Goal: Find specific page/section: Find specific page/section

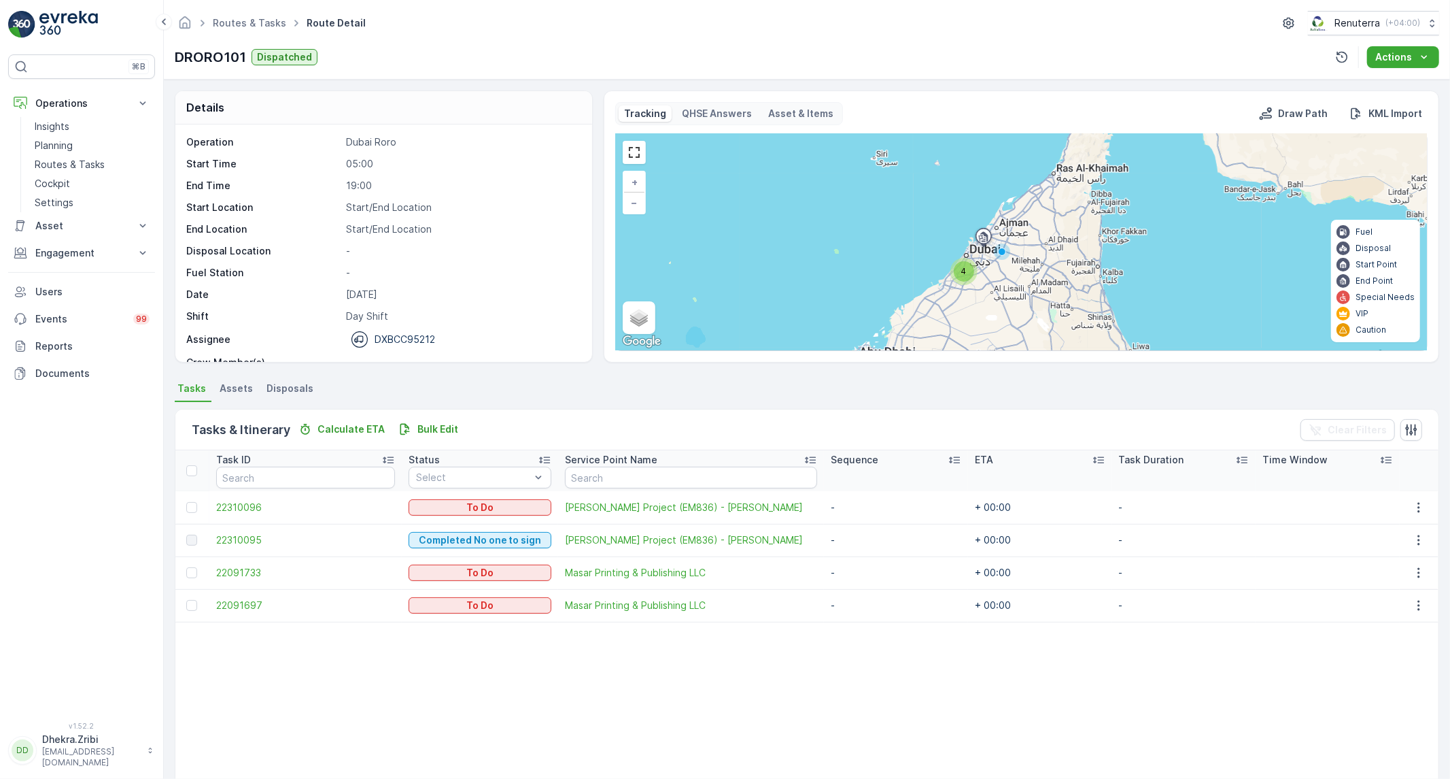
scroll to position [43, 0]
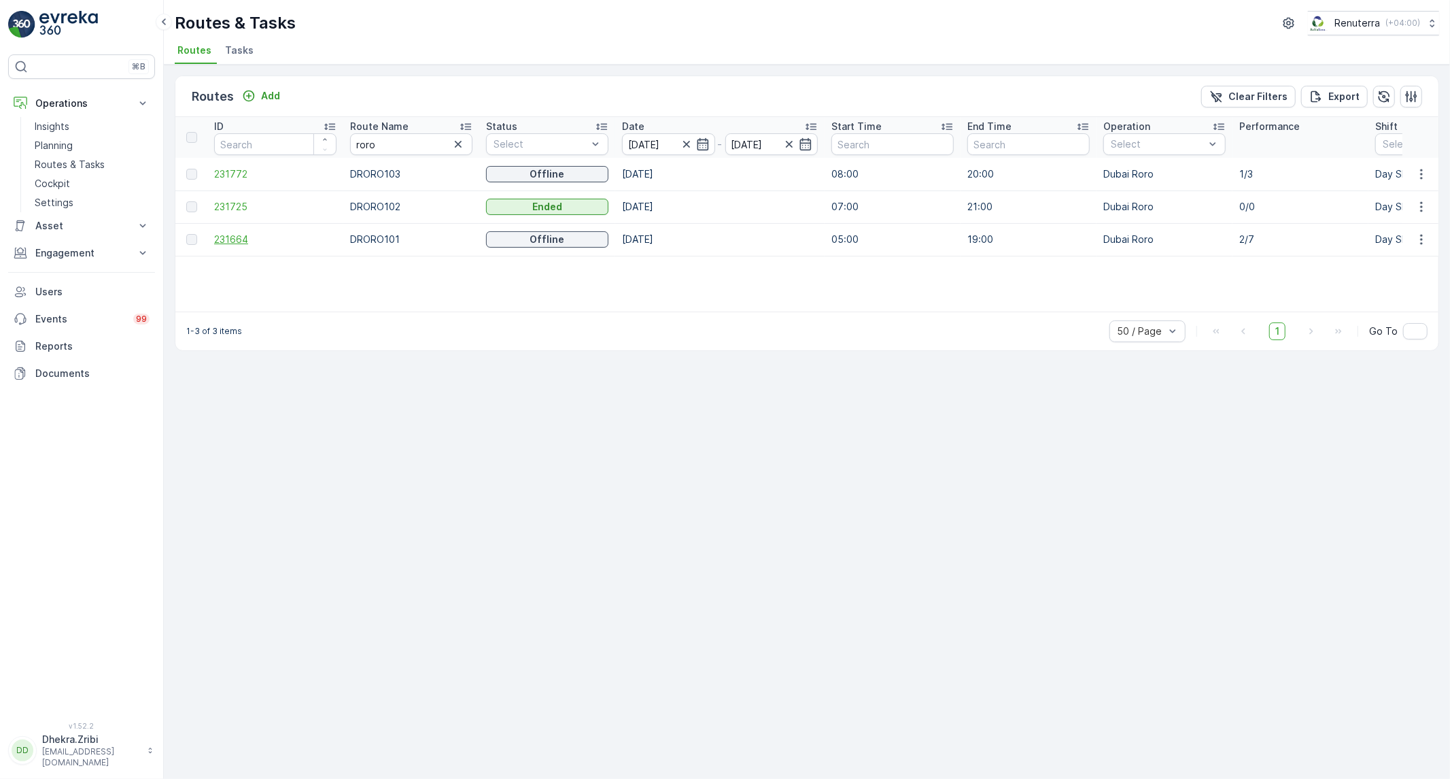
click at [236, 245] on span "231664" at bounding box center [275, 240] width 122 height 14
click at [227, 171] on span "231772" at bounding box center [275, 174] width 122 height 14
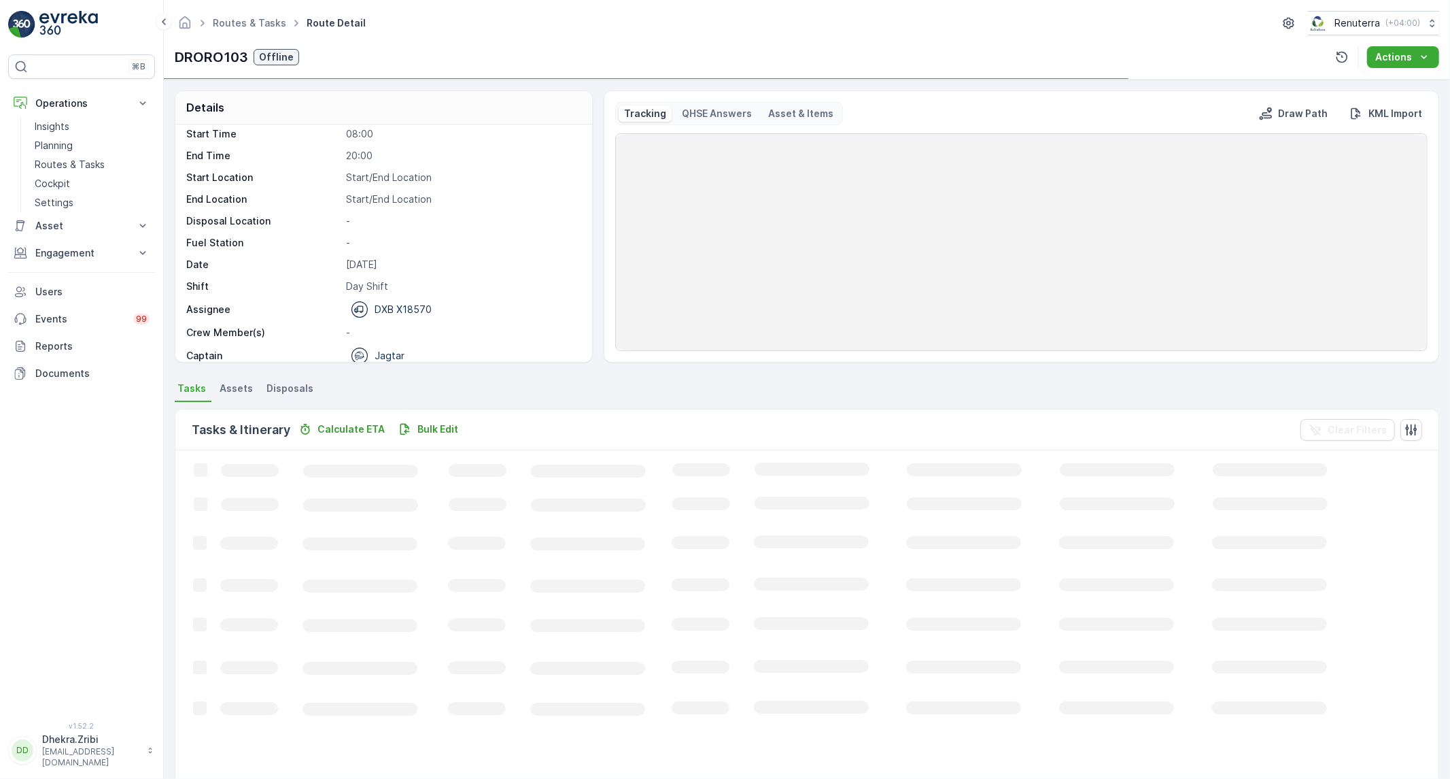
scroll to position [43, 0]
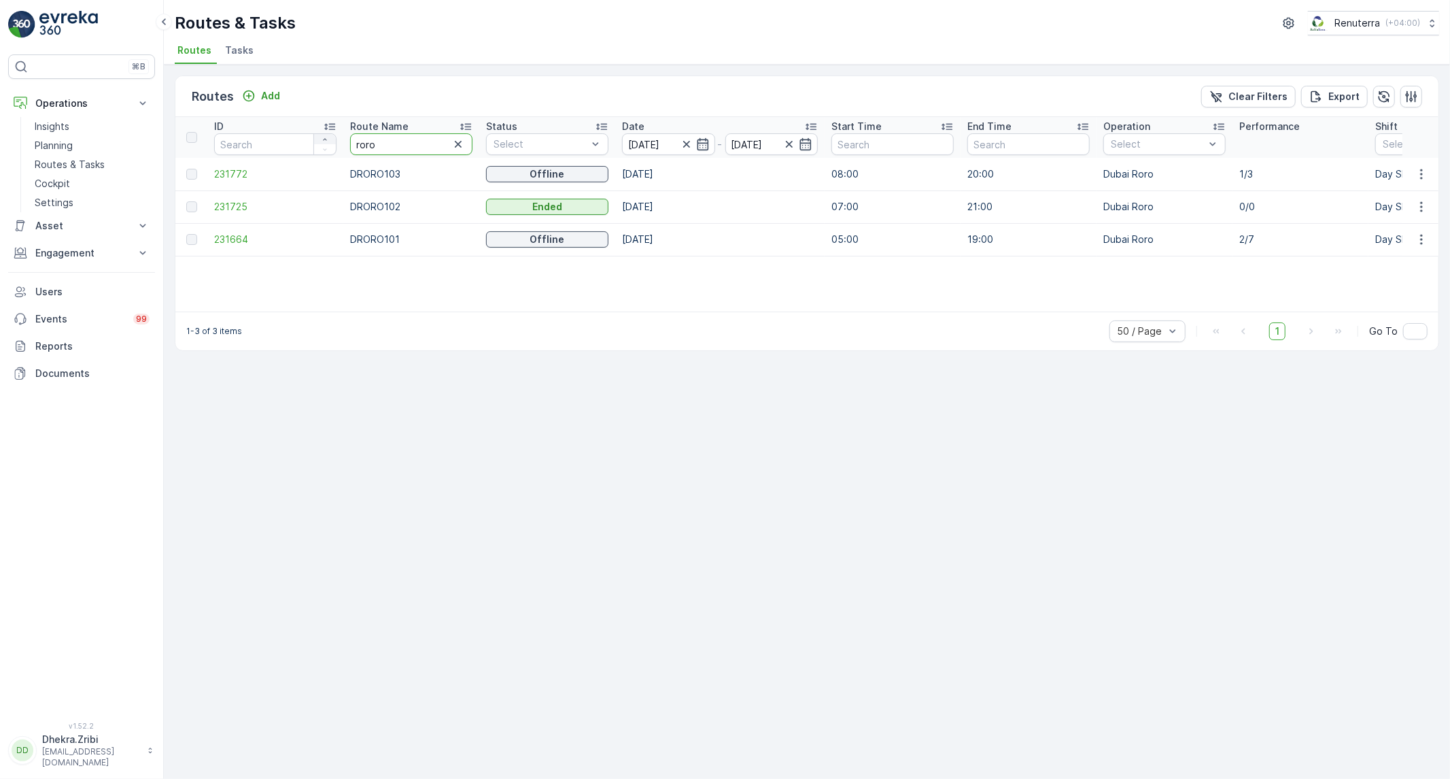
drag, startPoint x: 388, startPoint y: 148, endPoint x: 329, endPoint y: 134, distance: 60.9
type input "ha"
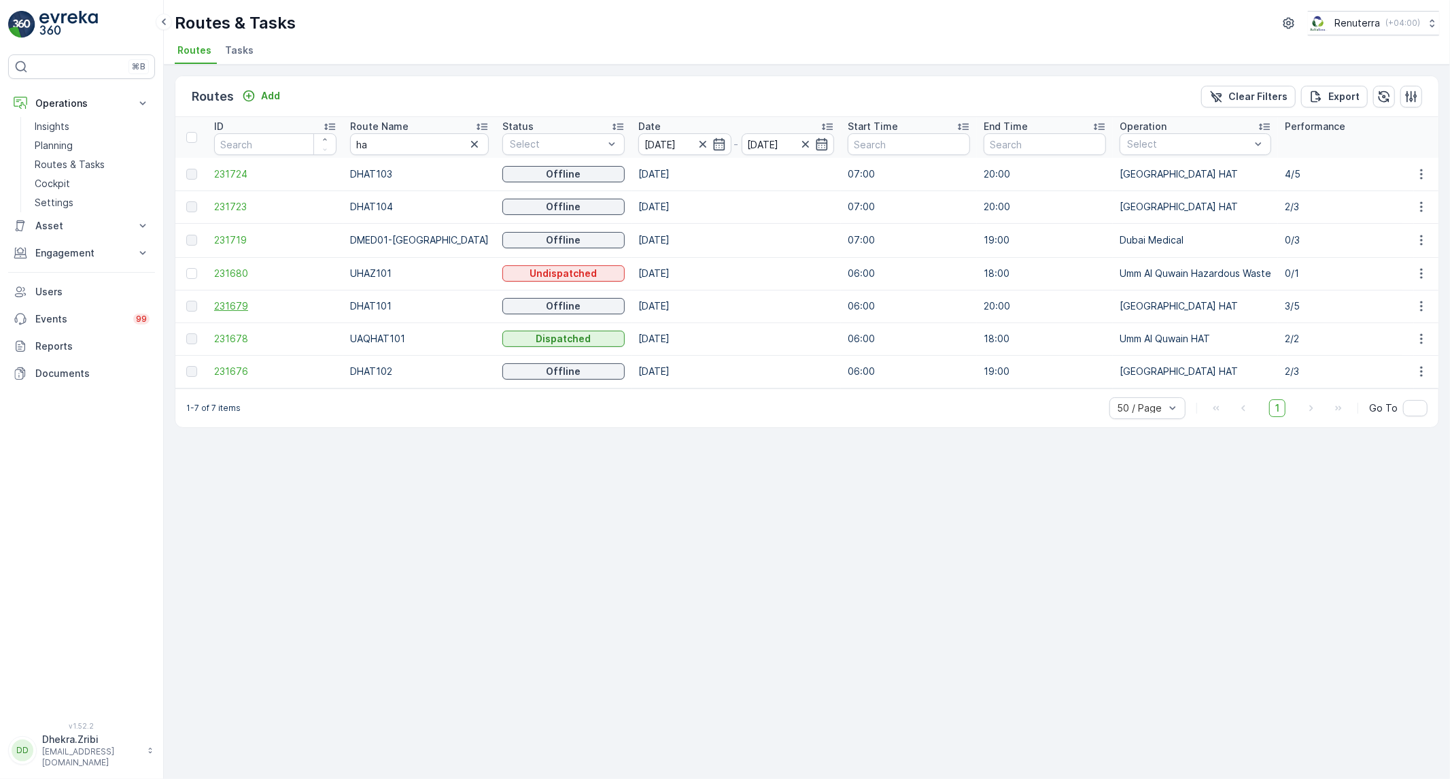
click at [237, 311] on span "231679" at bounding box center [275, 306] width 122 height 14
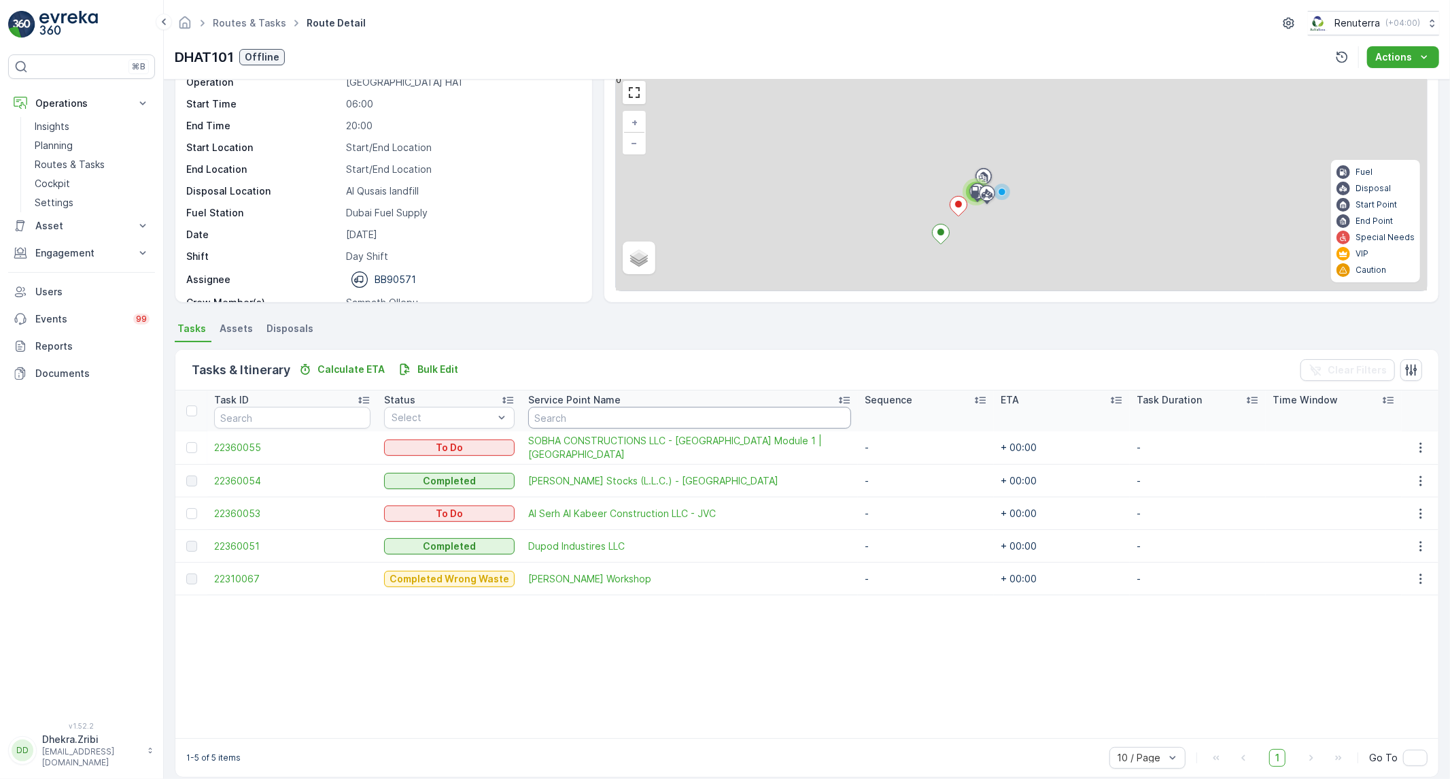
scroll to position [60, 0]
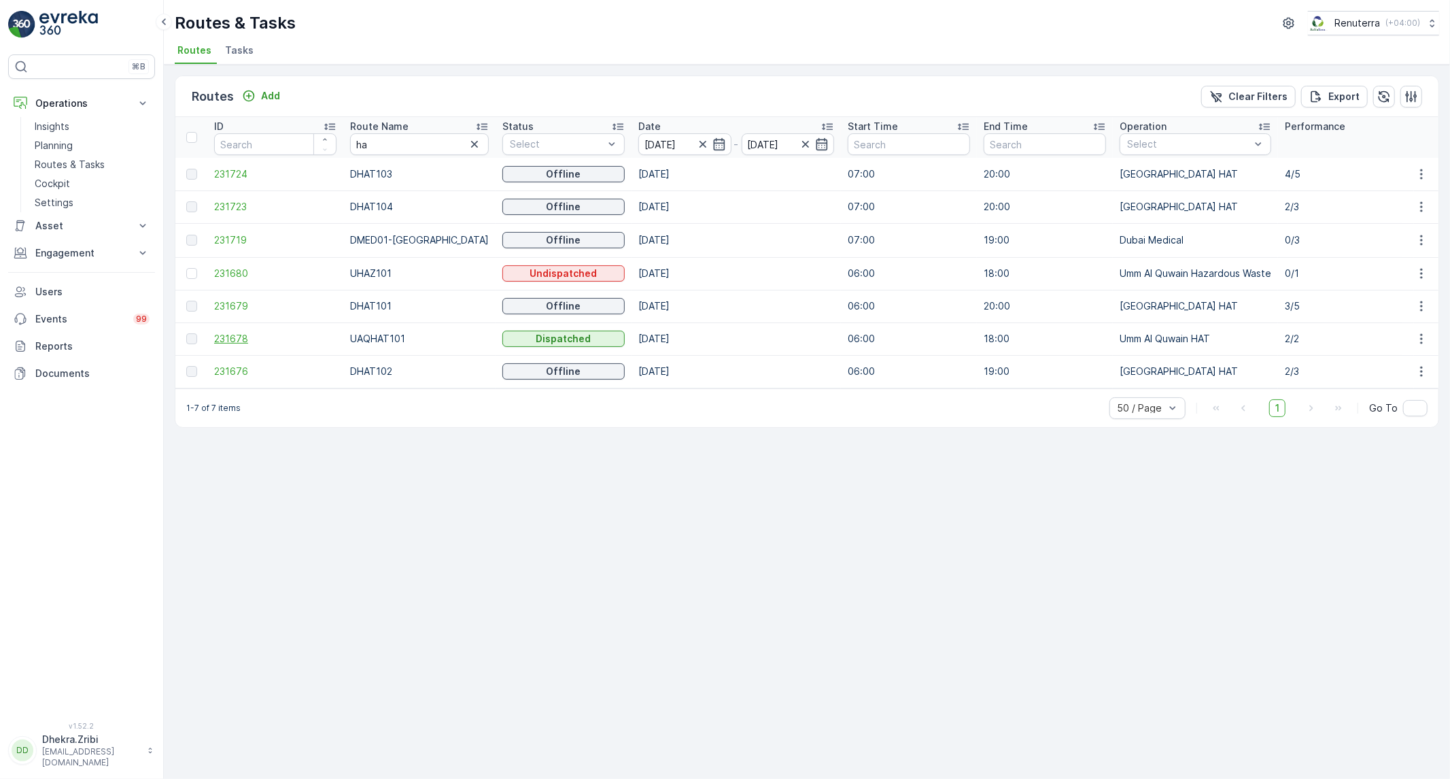
click at [216, 336] on span "231678" at bounding box center [275, 339] width 122 height 14
click at [241, 304] on span "231679" at bounding box center [275, 306] width 122 height 14
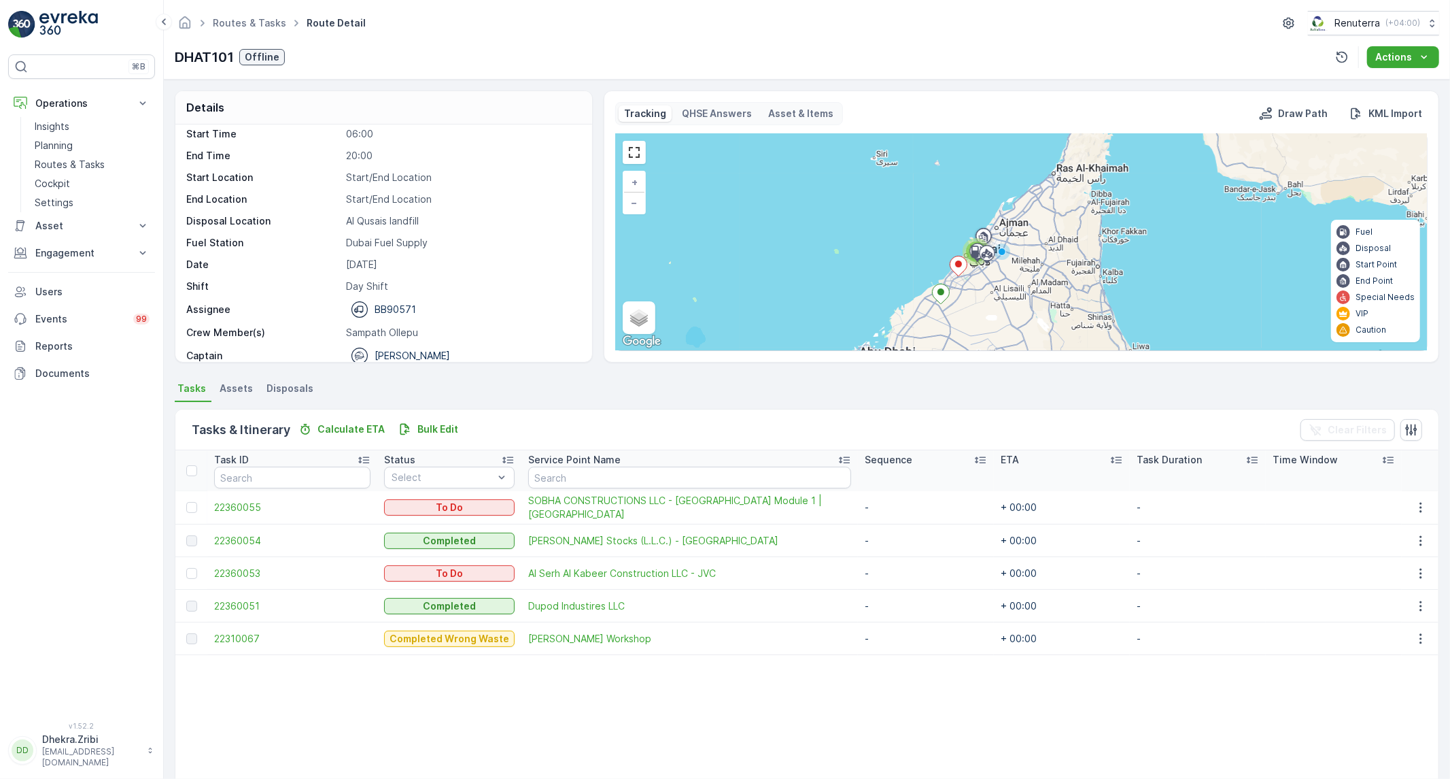
scroll to position [43, 0]
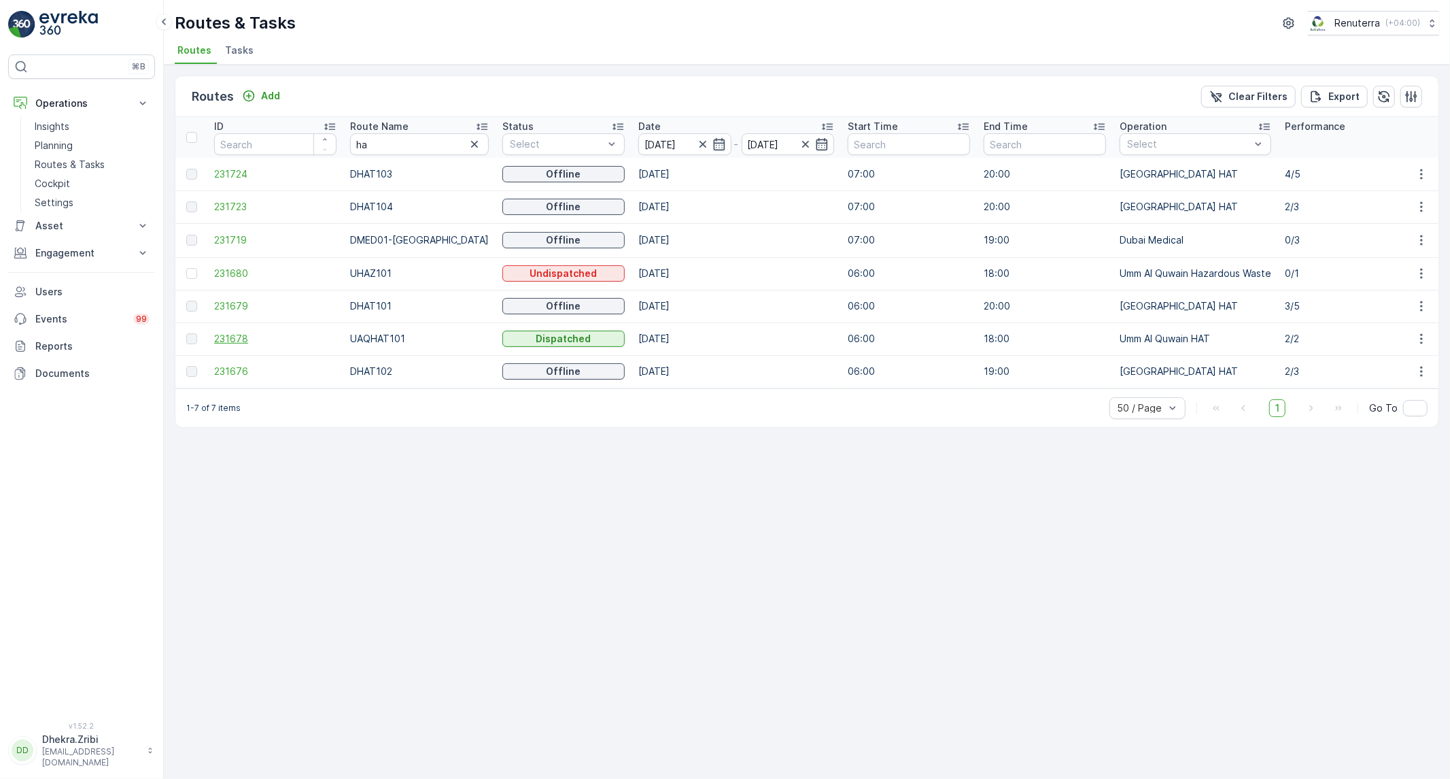
click at [234, 338] on span "231678" at bounding box center [275, 339] width 122 height 14
click at [245, 299] on span "231679" at bounding box center [275, 306] width 122 height 14
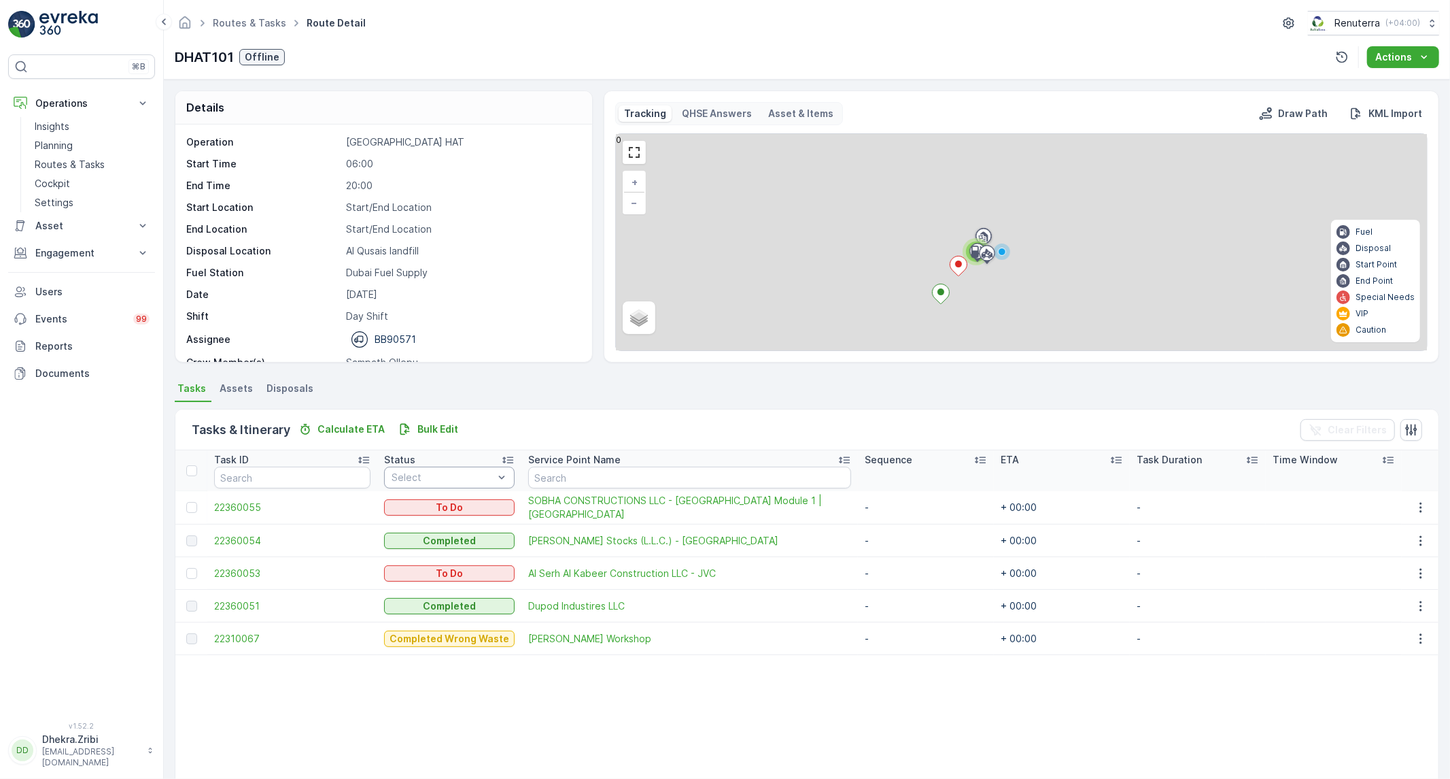
scroll to position [75, 0]
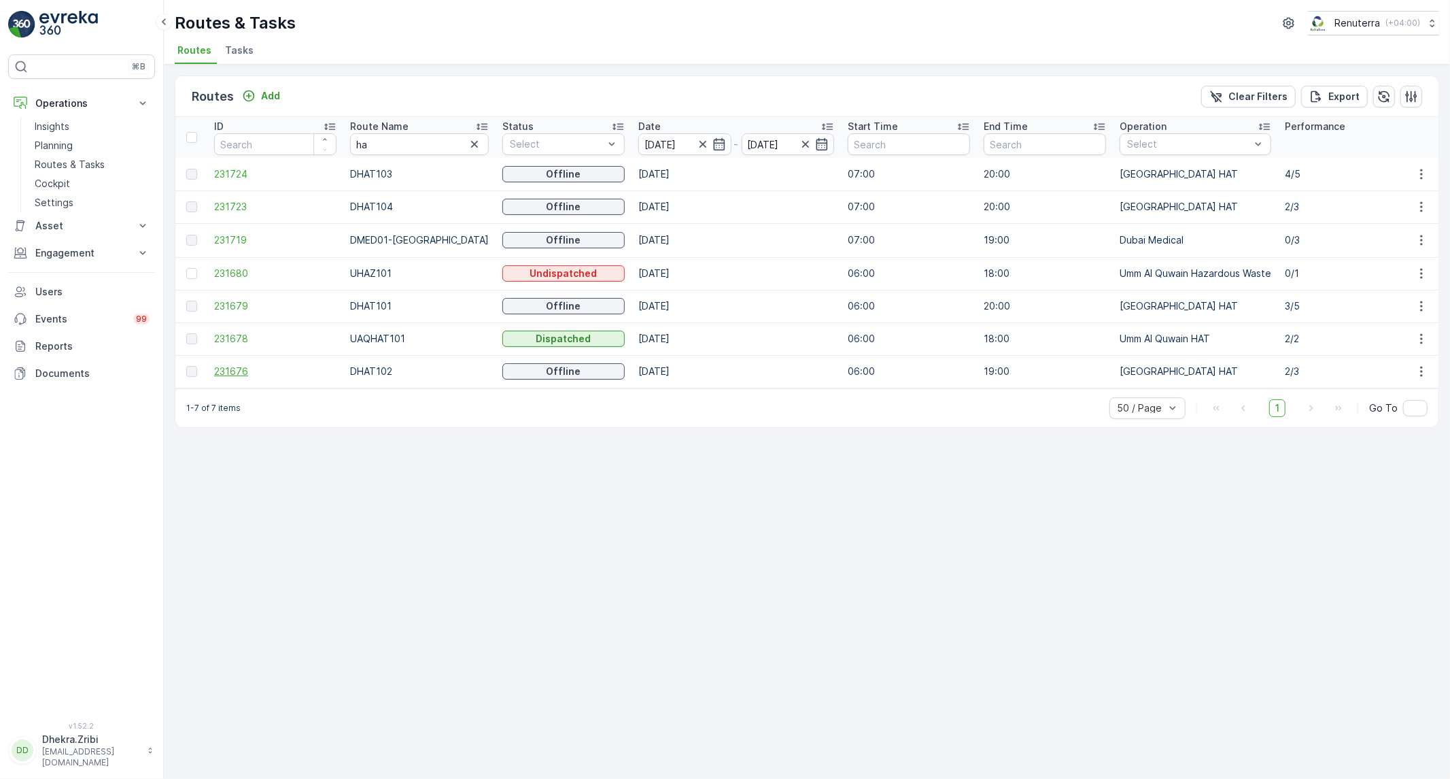
click at [218, 364] on span "231676" at bounding box center [275, 371] width 122 height 14
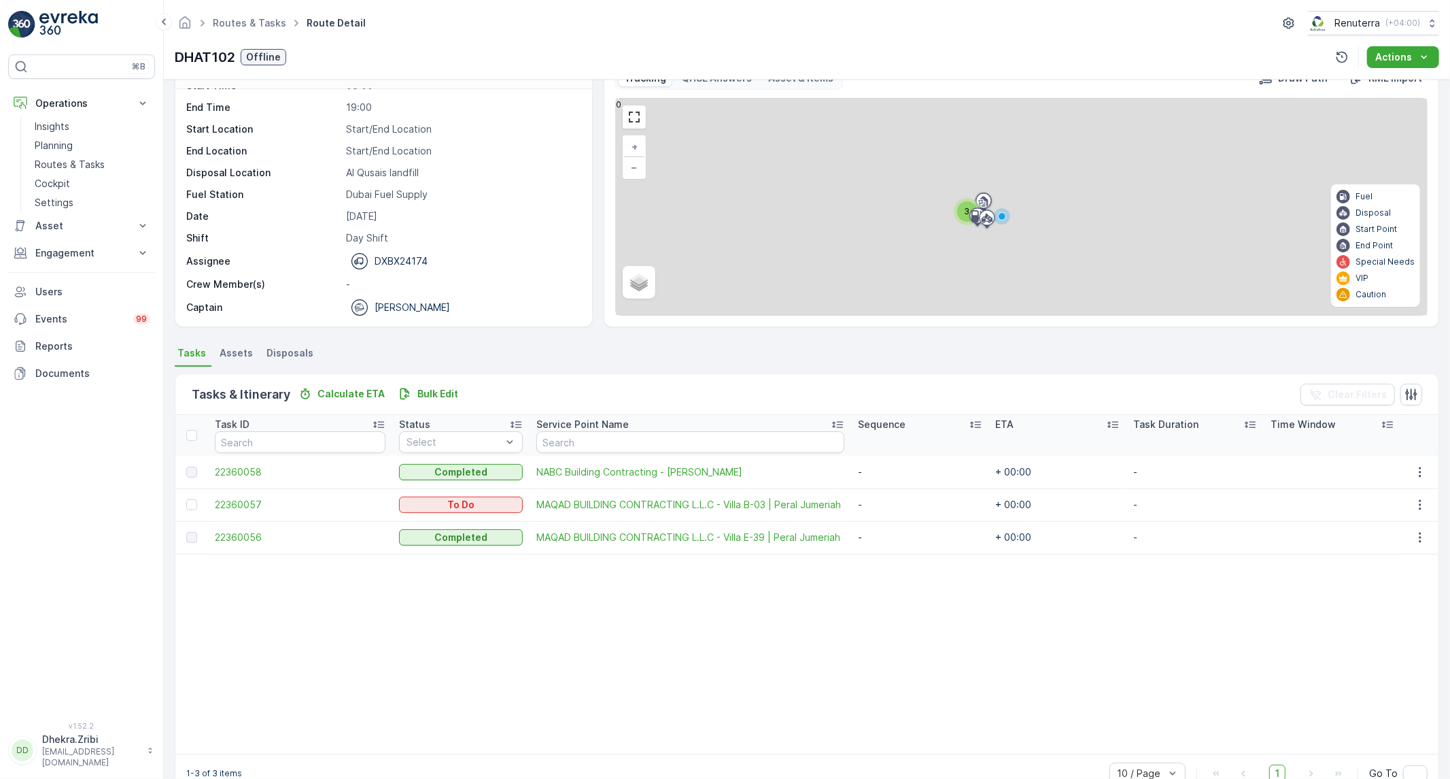
scroll to position [66, 0]
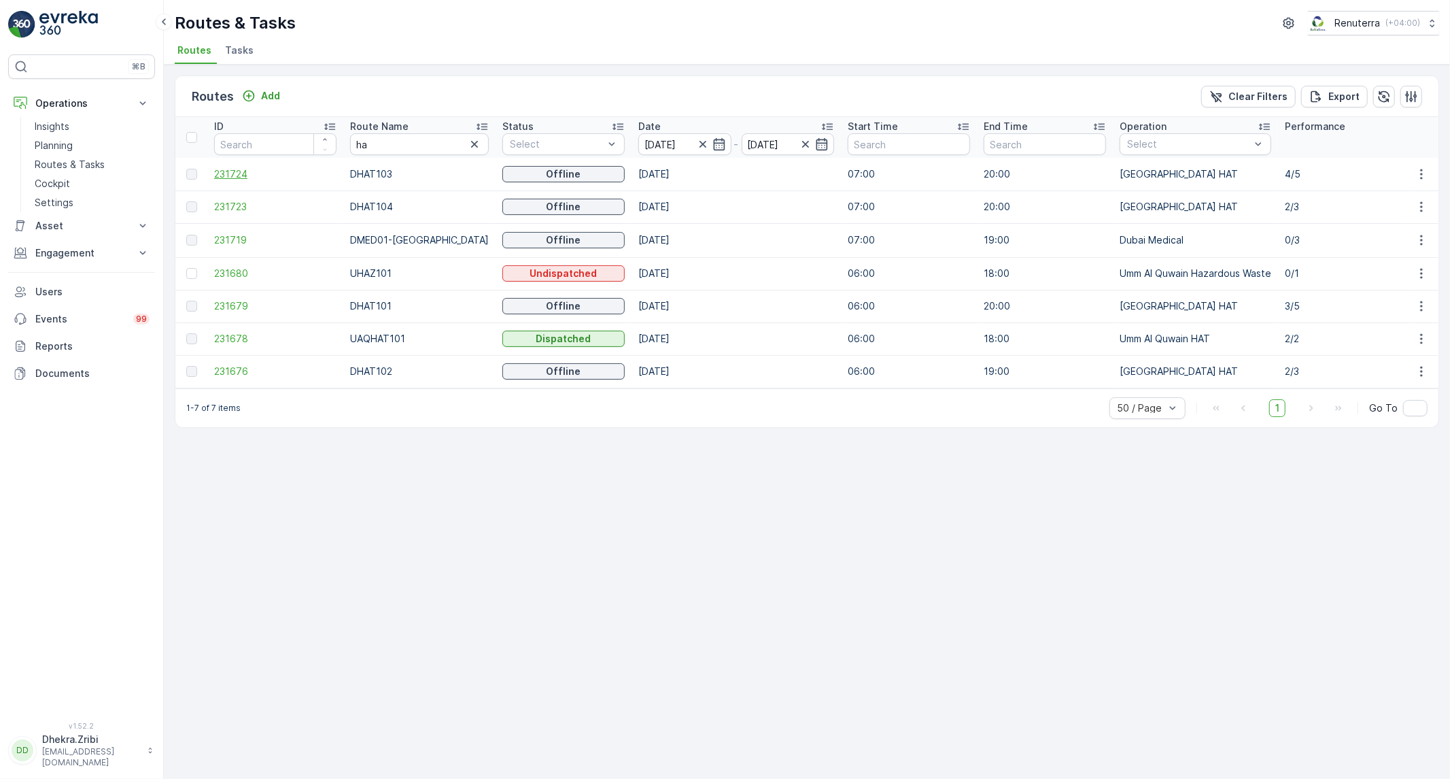
click at [226, 171] on span "231724" at bounding box center [275, 174] width 122 height 14
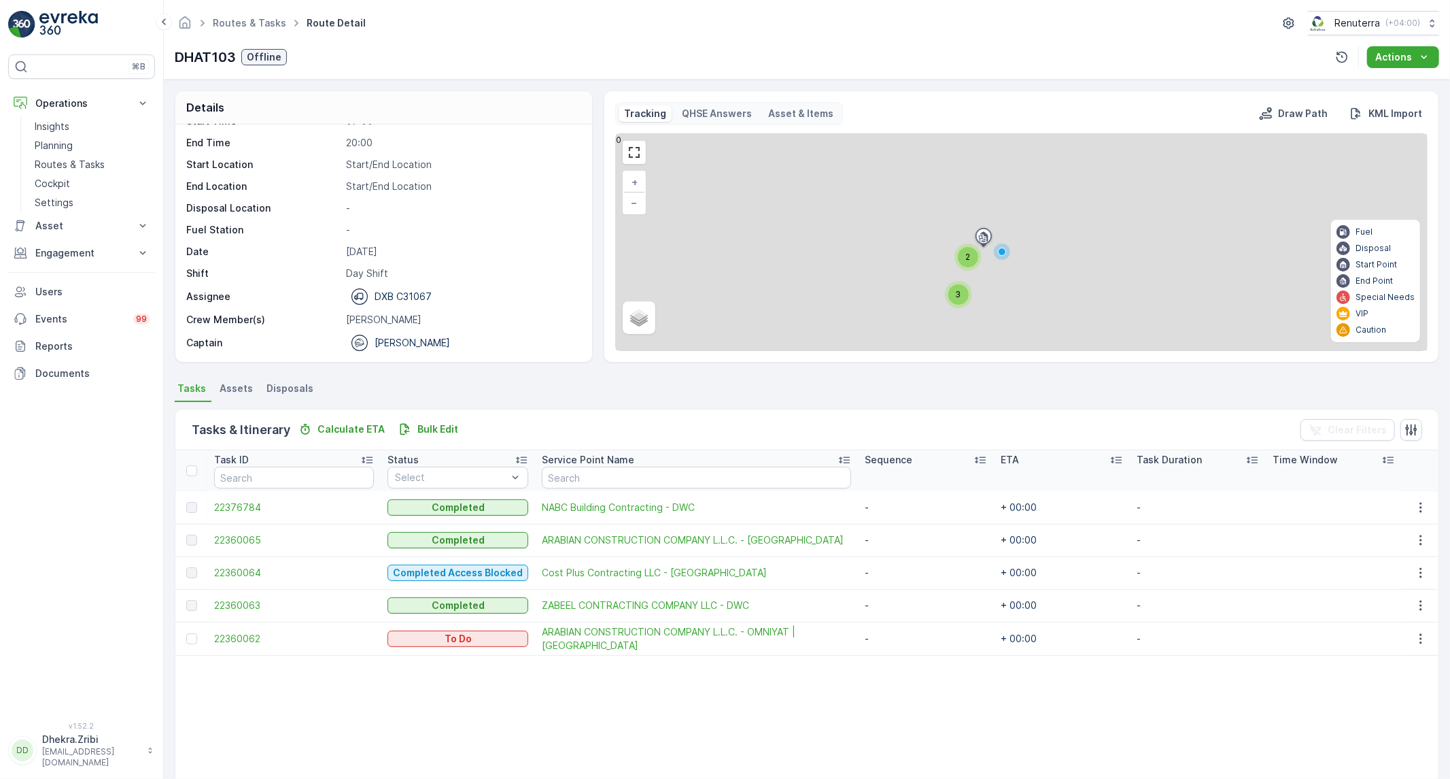
scroll to position [75, 0]
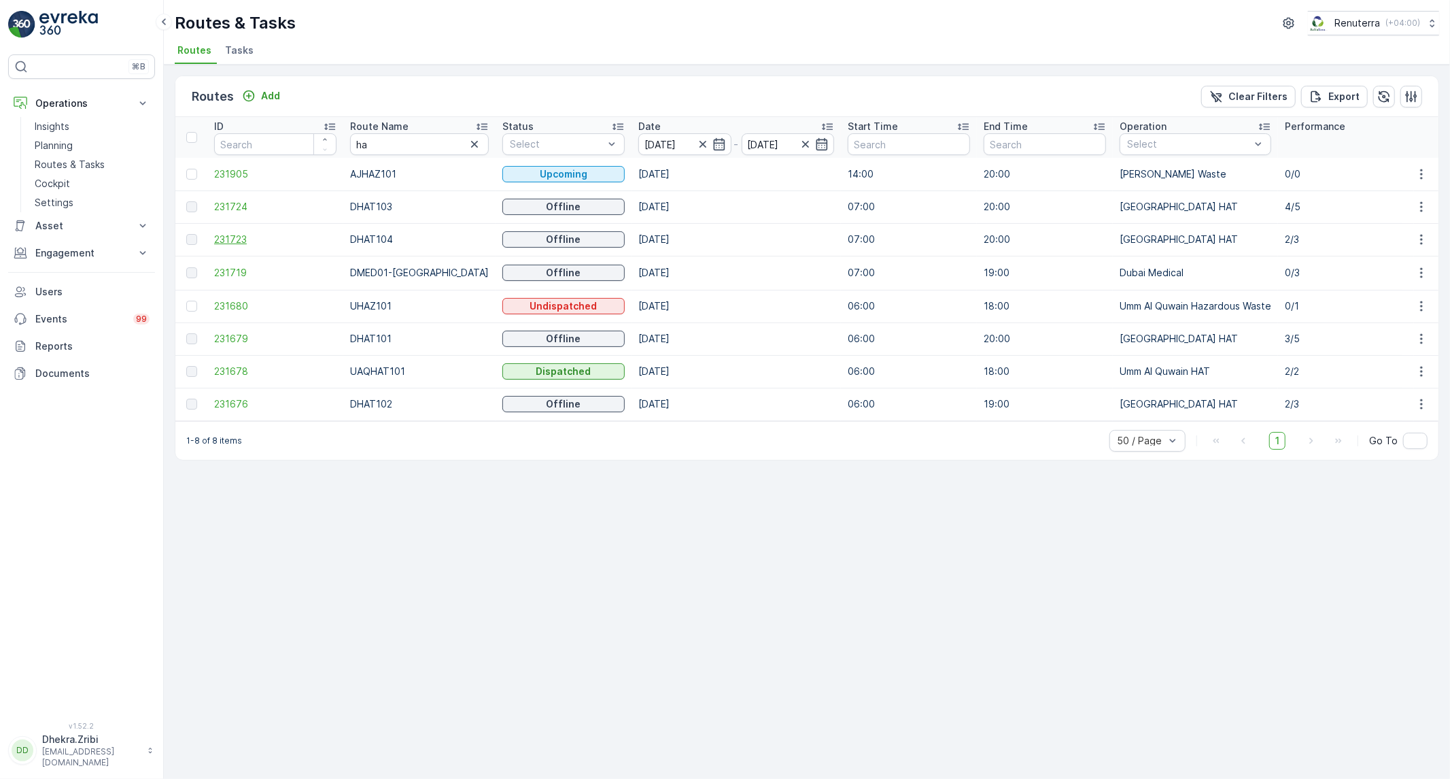
click at [242, 234] on span "231723" at bounding box center [275, 240] width 122 height 14
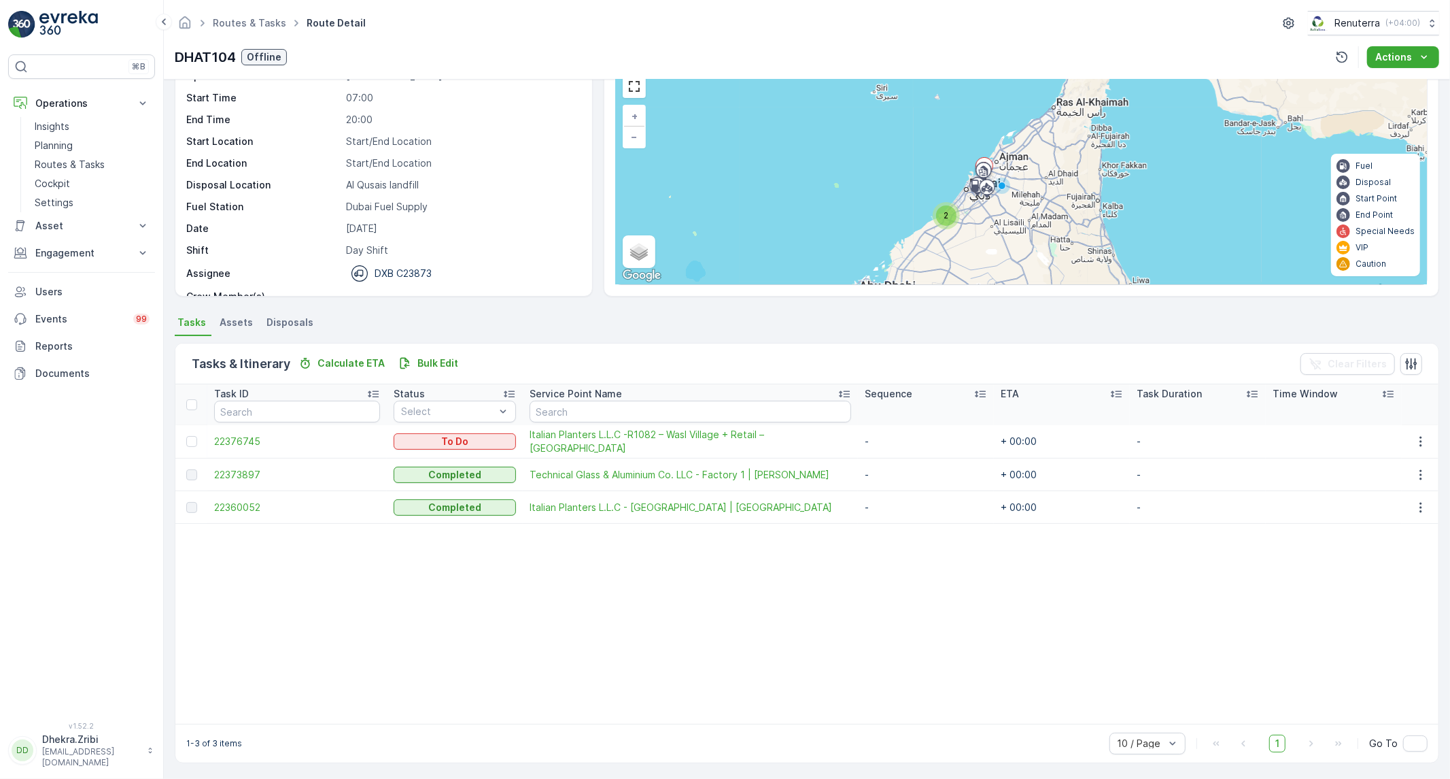
scroll to position [43, 0]
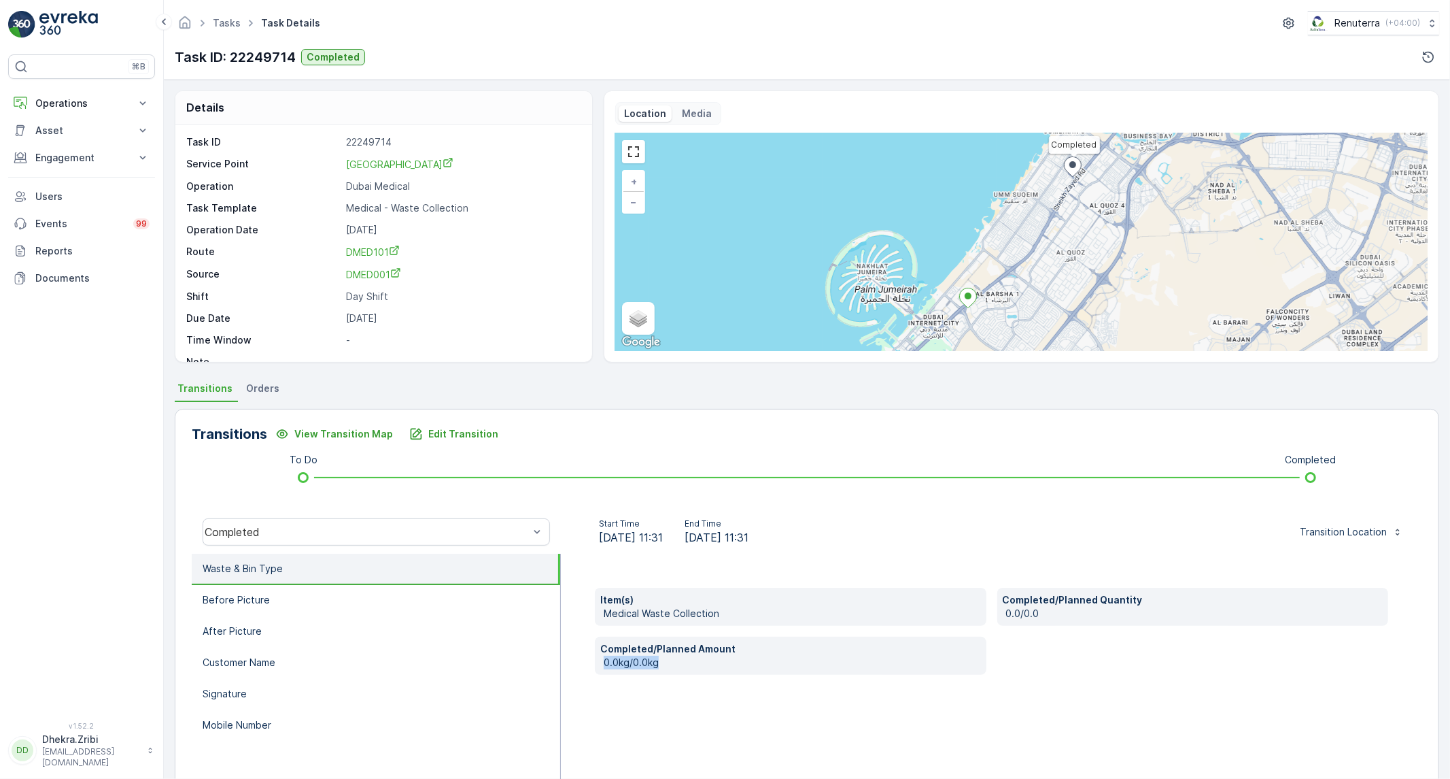
scroll to position [78, 0]
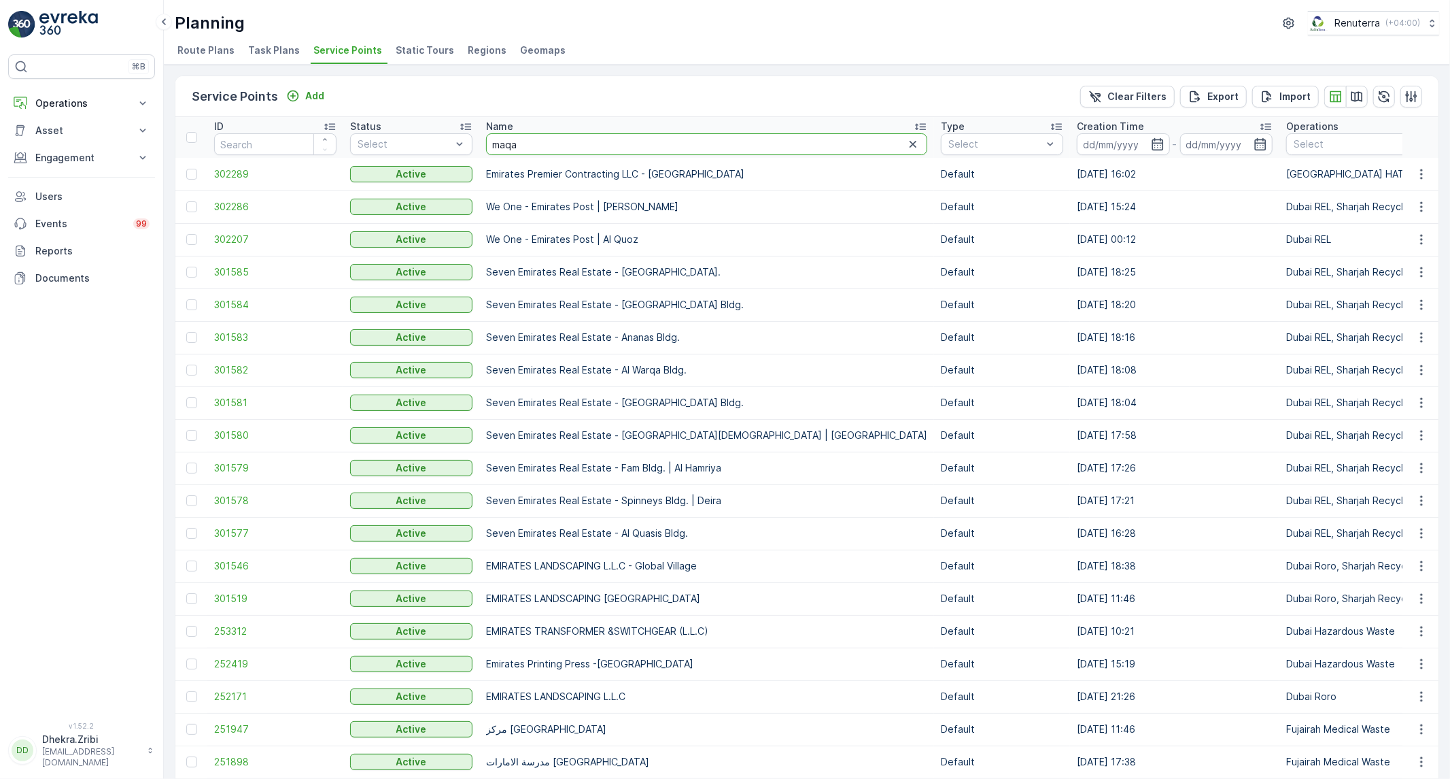
type input "maqad"
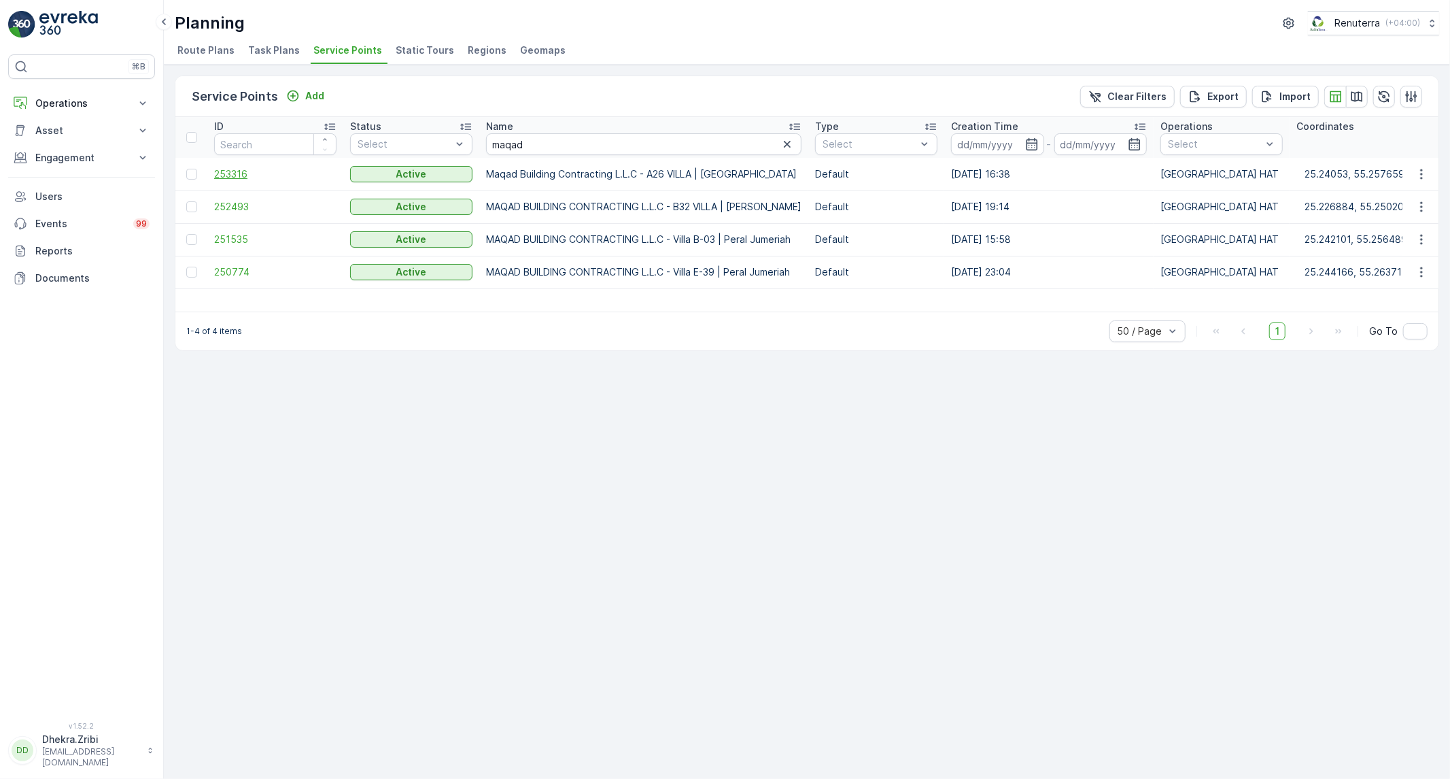
click at [231, 167] on span "253316" at bounding box center [275, 174] width 122 height 14
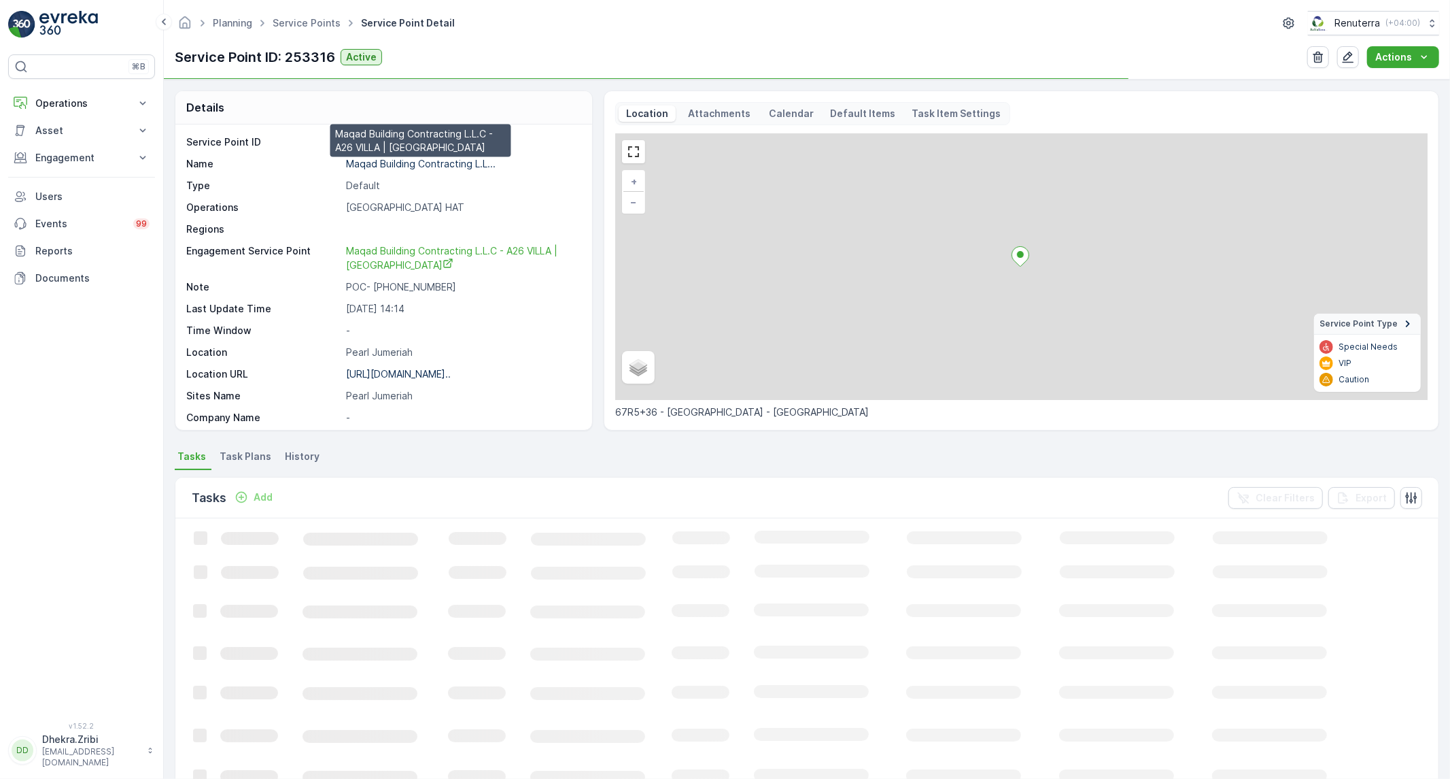
click at [447, 163] on p "Maqad Building Contracting L.L..." at bounding box center [421, 164] width 150 height 12
